Goal: Book appointment/travel/reservation

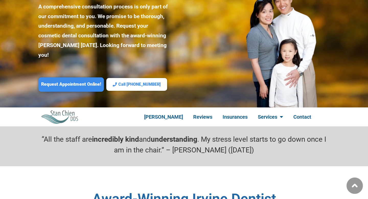
scroll to position [75, 0]
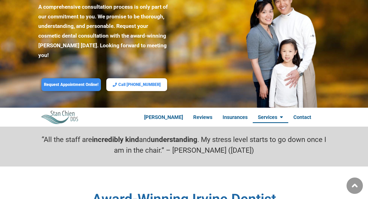
click at [260, 111] on link "Services" at bounding box center [271, 117] width 36 height 12
click at [261, 111] on link "Services" at bounding box center [271, 117] width 36 height 12
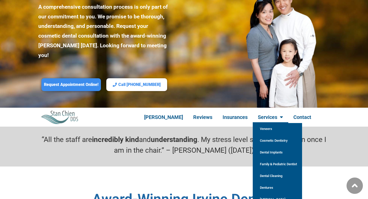
click at [256, 193] on link "[MEDICAL_DATA]" at bounding box center [277, 199] width 49 height 12
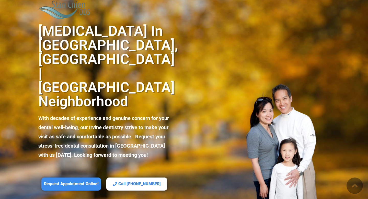
scroll to position [72, 0]
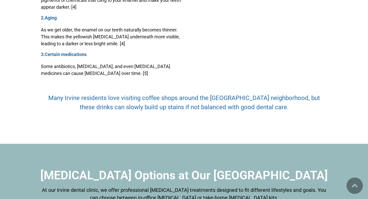
scroll to position [1813, 0]
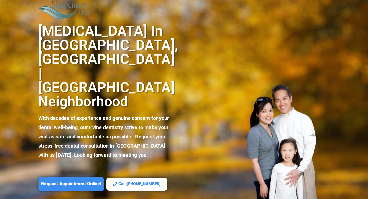
click at [82, 177] on link "Request Appointment Online!" at bounding box center [70, 184] width 65 height 14
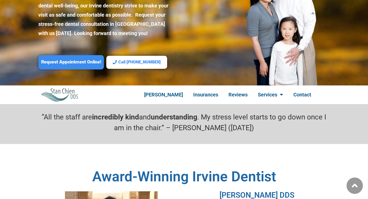
scroll to position [121, 0]
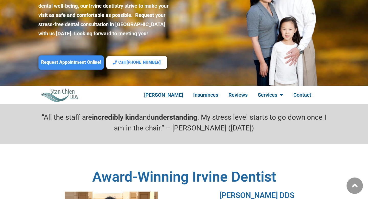
click at [68, 60] on span "Request Appointment Online!" at bounding box center [71, 63] width 60 height 6
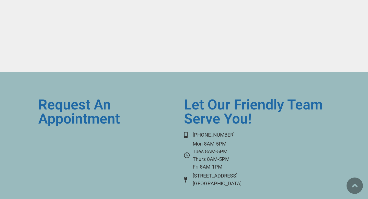
scroll to position [3605, 0]
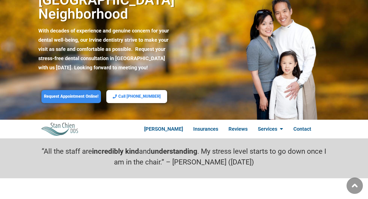
scroll to position [88, 0]
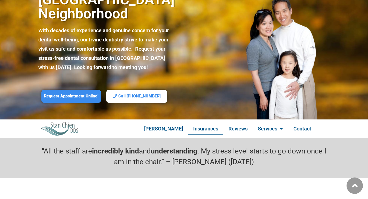
click at [208, 123] on link "Insurances" at bounding box center [205, 129] width 35 height 12
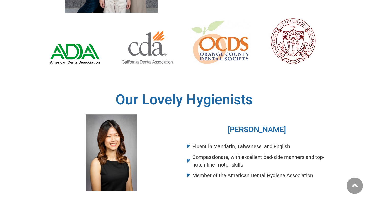
scroll to position [427, 0]
